Goal: Check status: Check status

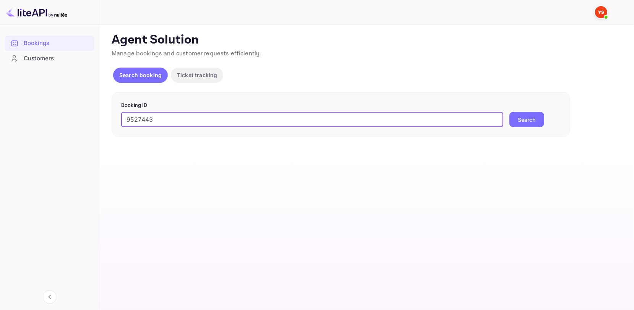
type input "9527443"
click at [542, 118] on button "Search" at bounding box center [526, 119] width 35 height 15
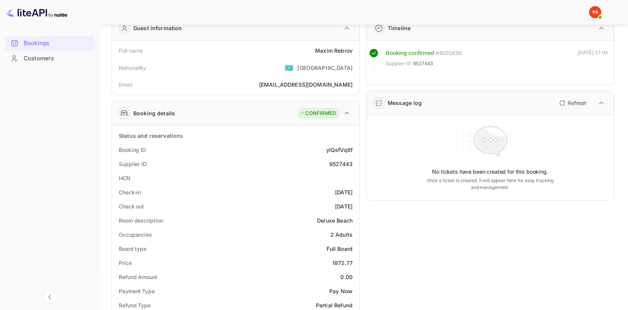
scroll to position [37, 0]
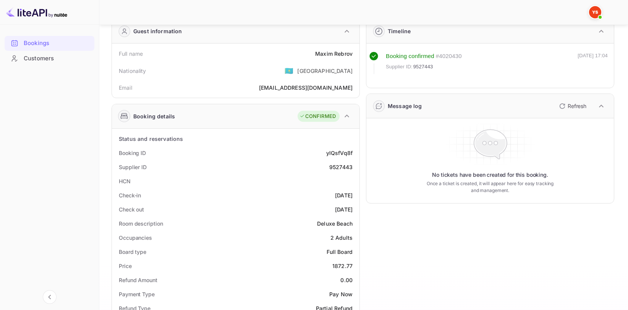
click at [336, 56] on div "[PERSON_NAME]" at bounding box center [333, 54] width 37 height 8
copy div "[PERSON_NAME]"
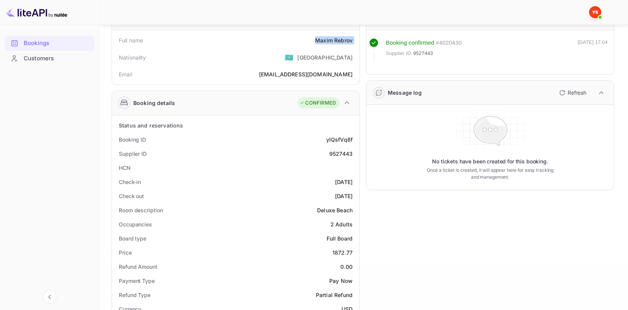
scroll to position [75, 0]
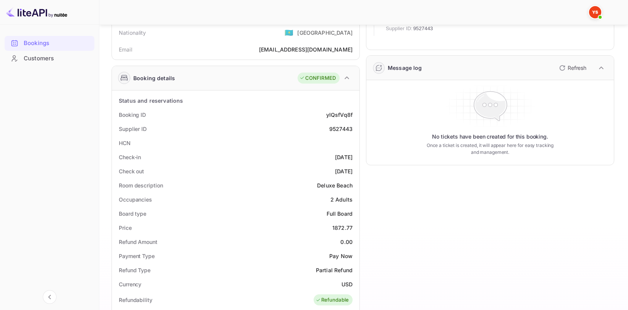
click at [336, 130] on div "9527443" at bounding box center [340, 129] width 23 height 8
copy div "9527443"
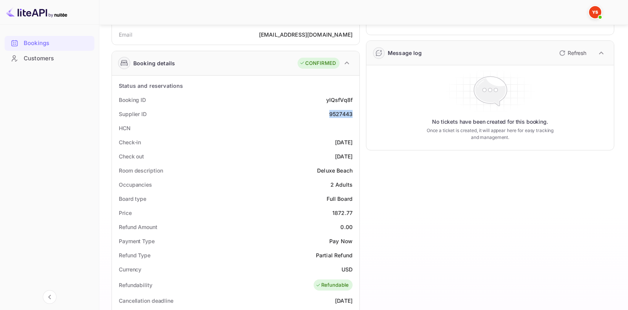
scroll to position [151, 0]
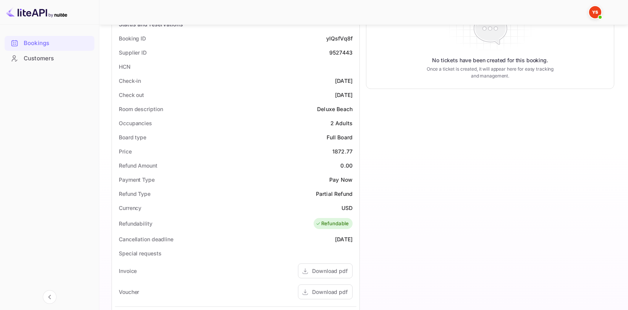
click at [342, 155] on div "1872.77" at bounding box center [343, 152] width 20 height 8
click at [338, 149] on div "1872.77" at bounding box center [343, 152] width 20 height 8
copy div "1872.77"
click at [349, 206] on div "USD" at bounding box center [347, 208] width 11 height 8
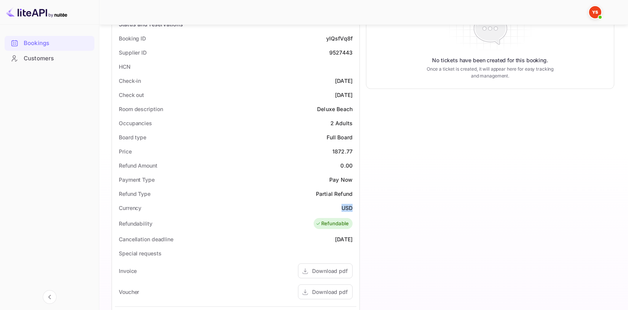
click at [349, 206] on div "USD" at bounding box center [347, 208] width 11 height 8
copy div "USD"
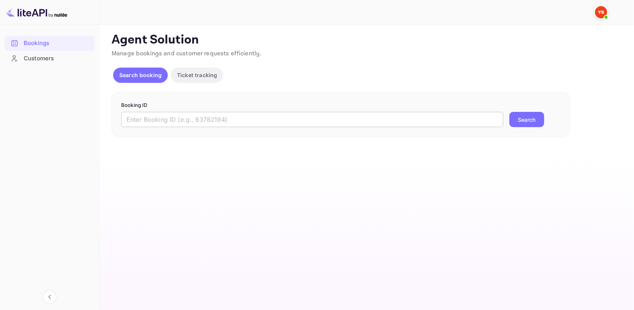
click at [152, 114] on input "text" at bounding box center [312, 119] width 382 height 15
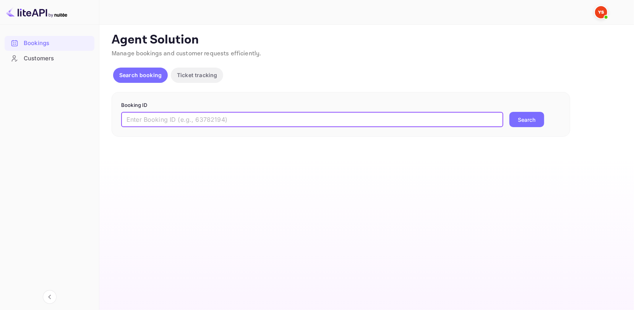
paste input "9531199"
type input "9531199"
click at [537, 131] on div "Booking ID 9531199 ​ Search" at bounding box center [341, 114] width 459 height 45
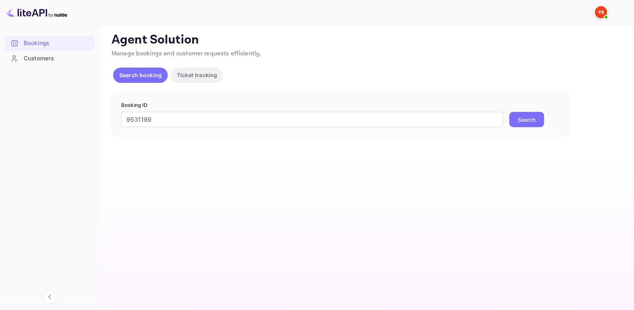
click at [529, 126] on button "Search" at bounding box center [526, 119] width 35 height 15
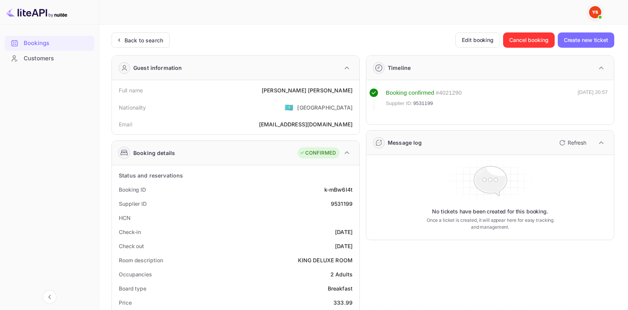
click at [338, 92] on div "Stanislav Golik" at bounding box center [307, 90] width 91 height 8
copy div "Stanislav Golik"
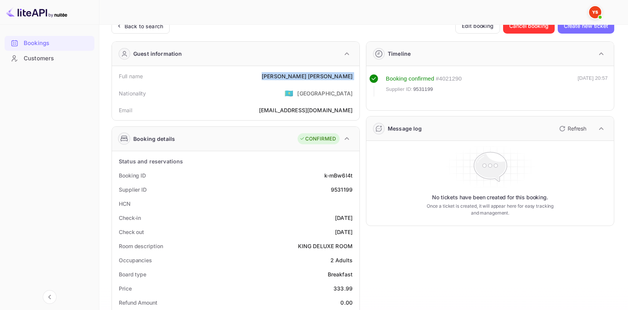
scroll to position [76, 0]
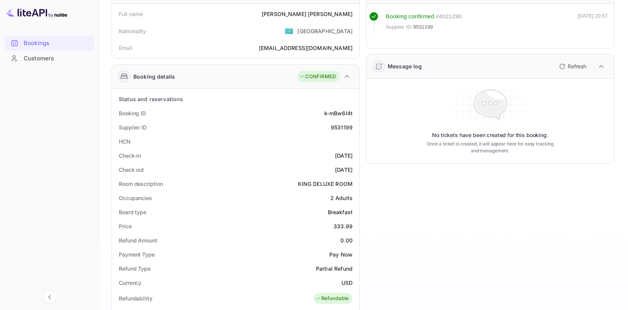
click at [341, 130] on div "9531199" at bounding box center [342, 127] width 22 height 8
copy div "9531199"
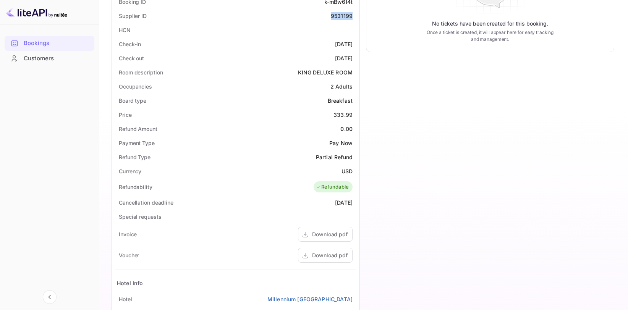
scroll to position [191, 0]
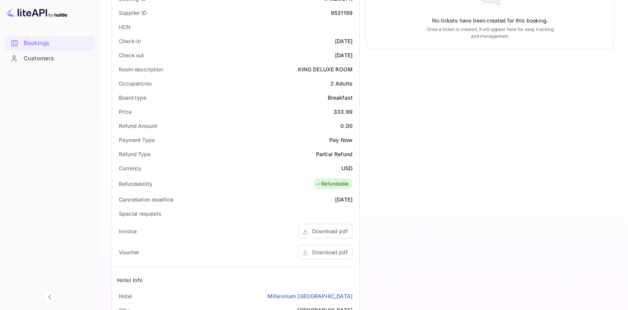
click at [340, 113] on div "333.99" at bounding box center [343, 112] width 19 height 8
click at [341, 108] on div "333.99" at bounding box center [343, 112] width 19 height 8
click at [340, 113] on div "333.99" at bounding box center [343, 112] width 19 height 8
copy div "333.99"
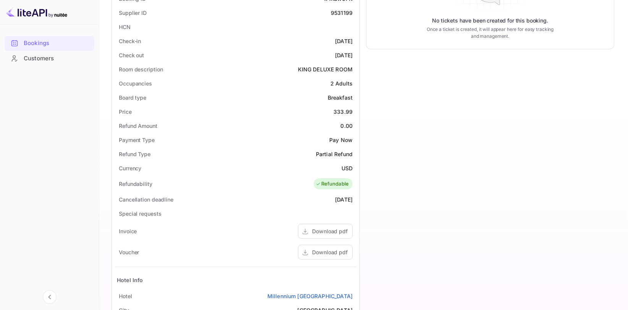
click at [348, 168] on div "USD" at bounding box center [347, 168] width 11 height 8
copy div "USD"
